Goal: Obtain resource: Download file/media

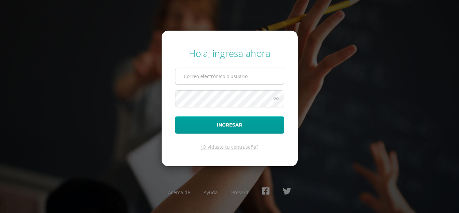
click at [216, 78] on input "text" at bounding box center [229, 76] width 108 height 16
click at [211, 79] on input "text" at bounding box center [229, 76] width 108 height 16
type input "G"
type input "g_liquez@donbosco.edu.gt"
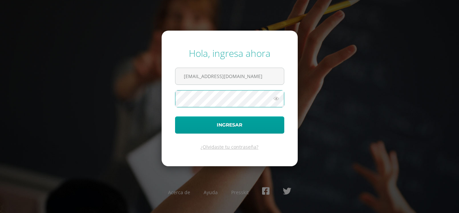
click at [175, 116] on button "Ingresar" at bounding box center [229, 124] width 109 height 17
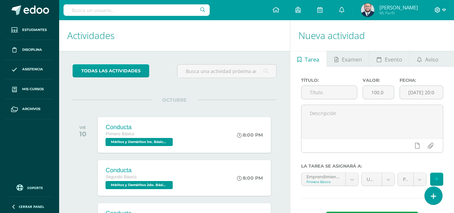
click at [440, 11] on icon at bounding box center [438, 10] width 6 height 6
click at [419, 44] on span "Cerrar sesión" at bounding box center [423, 46] width 30 height 6
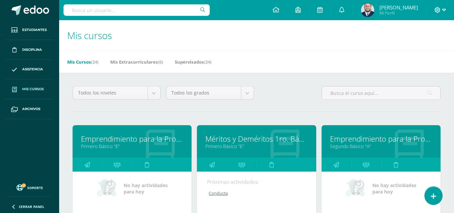
click at [441, 7] on span at bounding box center [439, 9] width 11 height 7
click at [407, 45] on link "Cerrar sesión" at bounding box center [419, 46] width 53 height 10
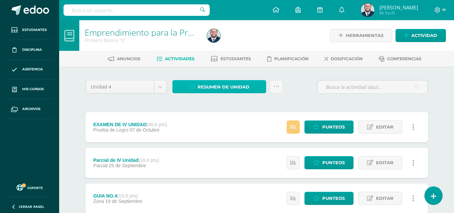
click at [224, 89] on span "Resumen de unidad" at bounding box center [224, 87] width 52 height 12
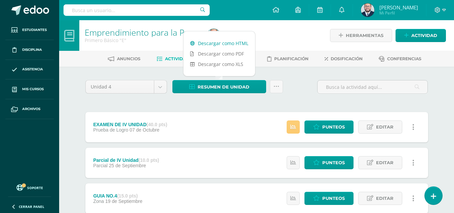
click at [244, 43] on link "Descargar como HTML" at bounding box center [219, 43] width 72 height 10
click at [442, 12] on icon at bounding box center [444, 10] width 4 height 6
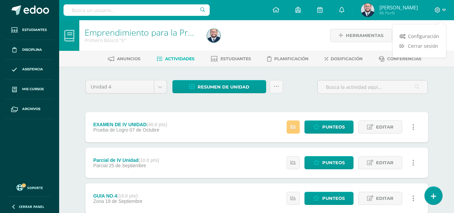
click at [420, 51] on div "Configuración Cerrar sesión" at bounding box center [419, 41] width 53 height 26
click at [404, 44] on link "Cerrar sesión" at bounding box center [419, 46] width 53 height 10
